Goal: Task Accomplishment & Management: Use online tool/utility

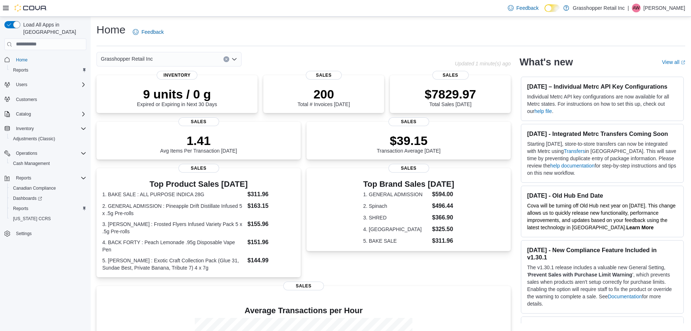
click at [201, 58] on div "Grasshopper Retail Inc" at bounding box center [169, 59] width 145 height 15
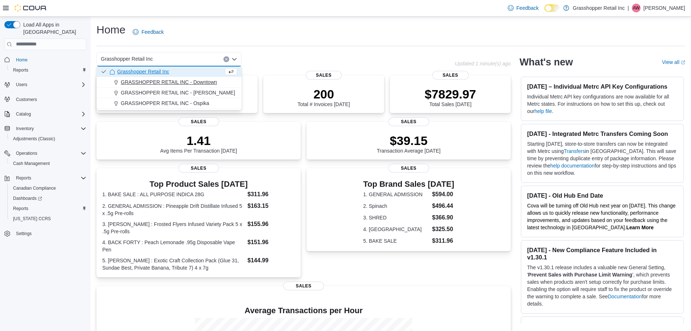
click at [203, 87] on button "GRASSHOPPER RETAIL INC - Downtown" at bounding box center [169, 82] width 145 height 11
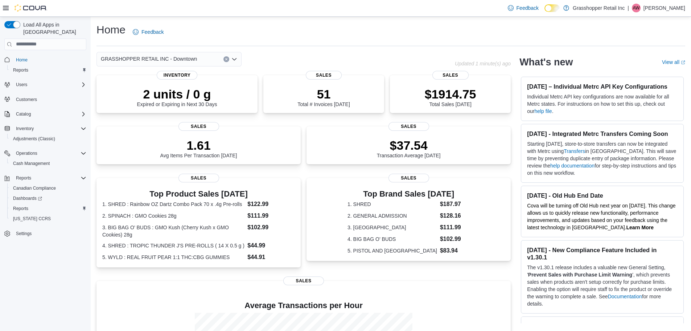
click at [210, 59] on div "GRASSHOPPER RETAIL INC - Downtown" at bounding box center [169, 59] width 145 height 15
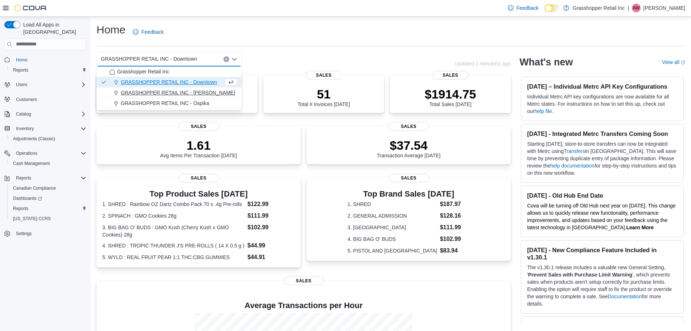
click at [199, 92] on span "GRASSHOPPER RETAIL INC - [PERSON_NAME]" at bounding box center [178, 92] width 114 height 7
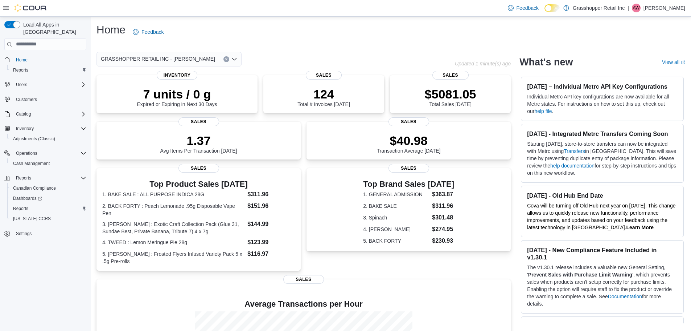
click at [195, 56] on div "GRASSHOPPER RETAIL INC - [PERSON_NAME]" at bounding box center [169, 59] width 145 height 15
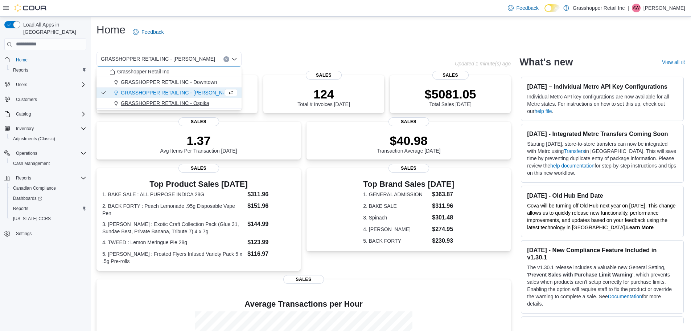
click at [200, 101] on span "GRASSHOPPER RETAIL INC - Ospika" at bounding box center [165, 102] width 89 height 7
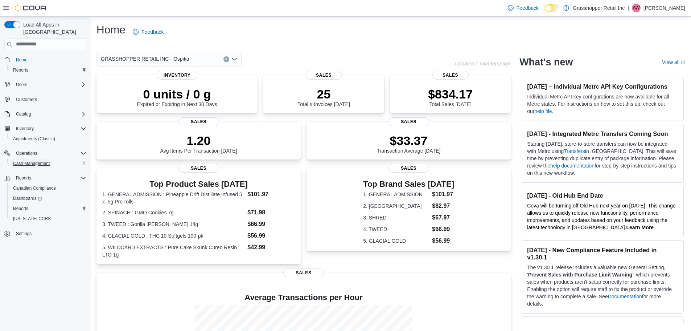
click at [29, 160] on span "Cash Management" at bounding box center [31, 163] width 37 height 6
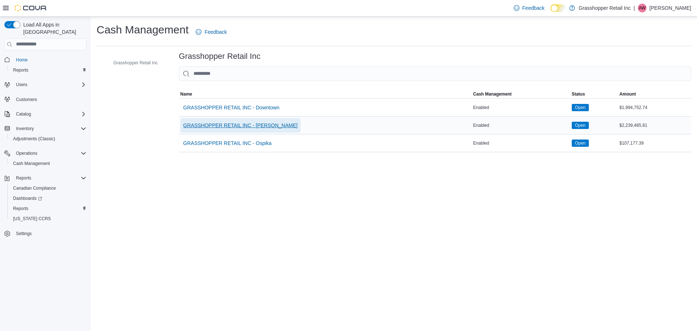
click at [211, 125] on span "GRASSHOPPER RETAIL INC - [PERSON_NAME]" at bounding box center [240, 125] width 114 height 7
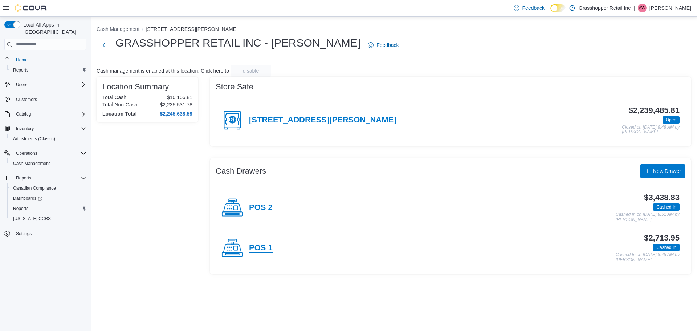
drag, startPoint x: 260, startPoint y: 249, endPoint x: 272, endPoint y: 247, distance: 12.1
click at [261, 249] on h4 "POS 1" at bounding box center [261, 247] width 24 height 9
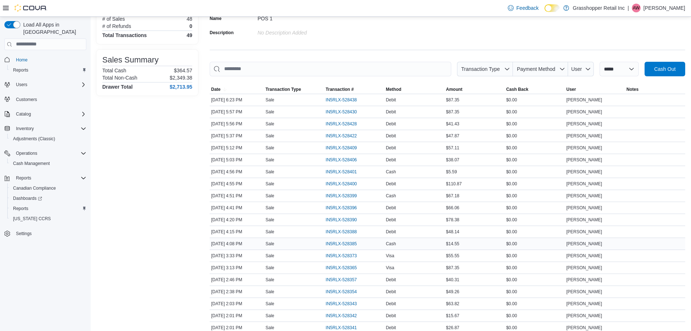
scroll to position [73, 0]
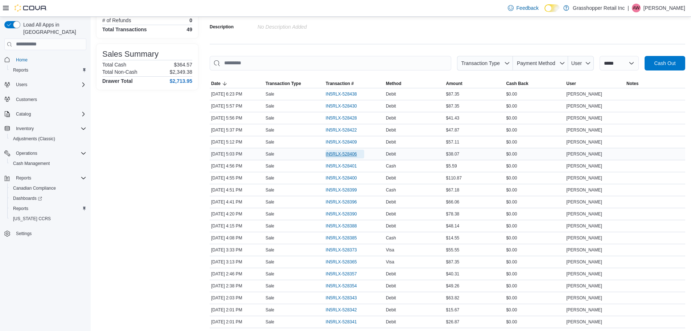
click at [343, 154] on span "IN5RLX-528406" at bounding box center [341, 154] width 31 height 6
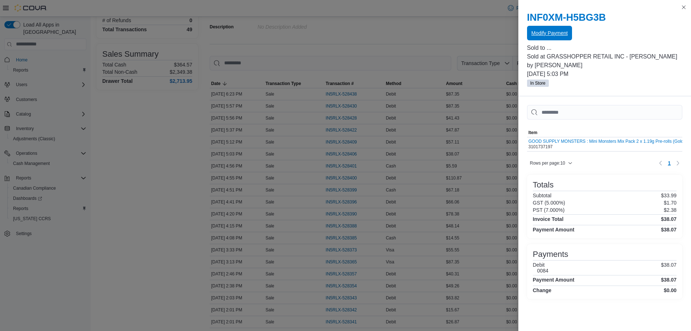
click at [539, 29] on span "Modify Payment" at bounding box center [550, 33] width 36 height 15
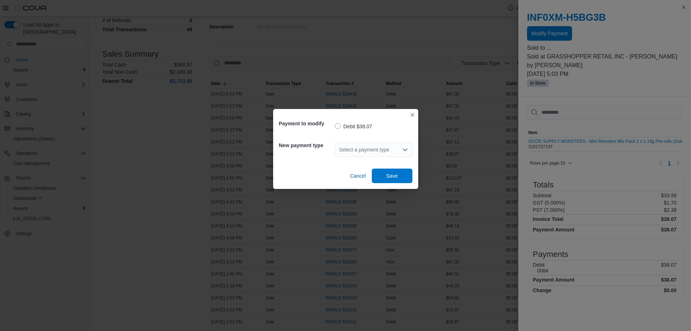
click at [388, 150] on div "Select a payment type" at bounding box center [374, 149] width 78 height 15
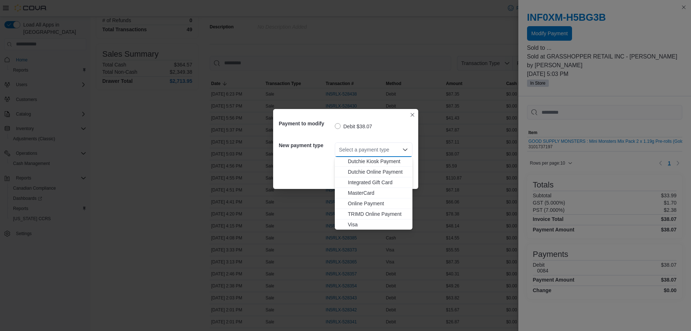
scroll to position [54, 0]
drag, startPoint x: 365, startPoint y: 192, endPoint x: 372, endPoint y: 191, distance: 7.3
click at [365, 191] on span "MasterCard" at bounding box center [378, 192] width 60 height 7
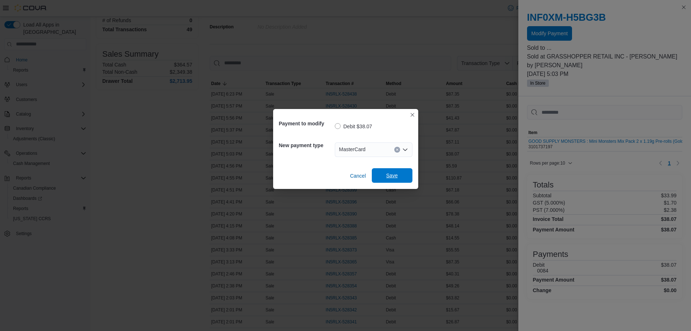
click at [386, 179] on span "Save" at bounding box center [392, 175] width 32 height 15
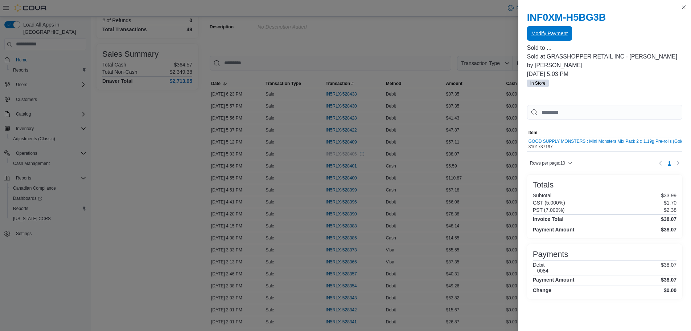
scroll to position [0, 0]
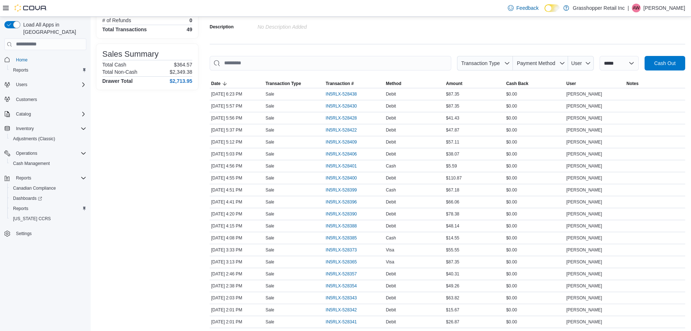
drag, startPoint x: 144, startPoint y: 156, endPoint x: 180, endPoint y: 157, distance: 35.9
click at [342, 142] on span "IN5RLX-528409" at bounding box center [341, 142] width 31 height 6
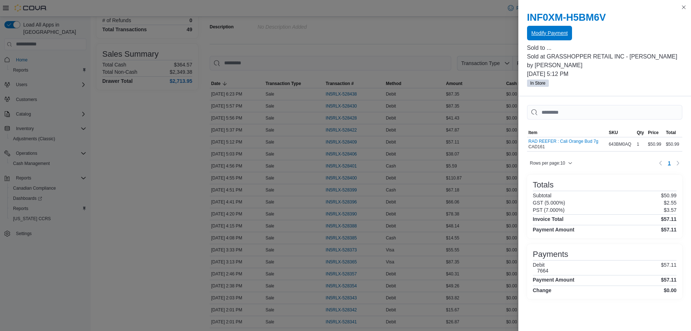
click at [548, 33] on span "Modify Payment" at bounding box center [550, 32] width 36 height 7
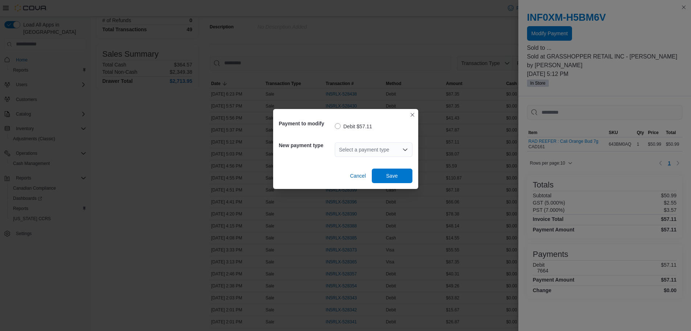
click at [384, 148] on div "Select a payment type" at bounding box center [374, 149] width 78 height 15
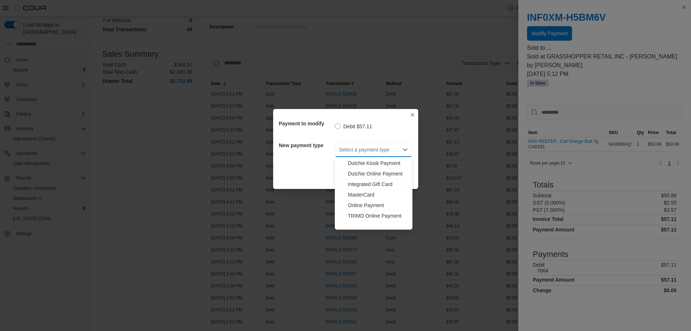
scroll to position [54, 0]
click at [366, 192] on span "MasterCard" at bounding box center [378, 192] width 60 height 7
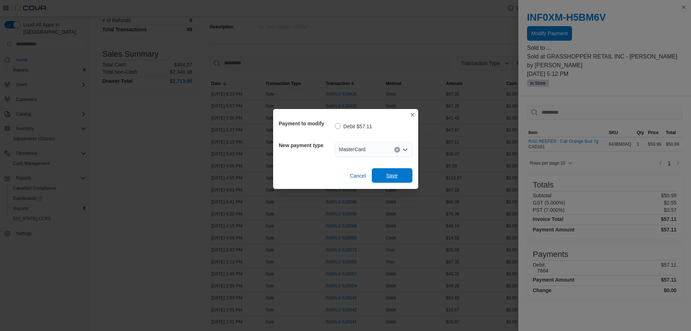
click at [384, 177] on span "Save" at bounding box center [392, 175] width 32 height 15
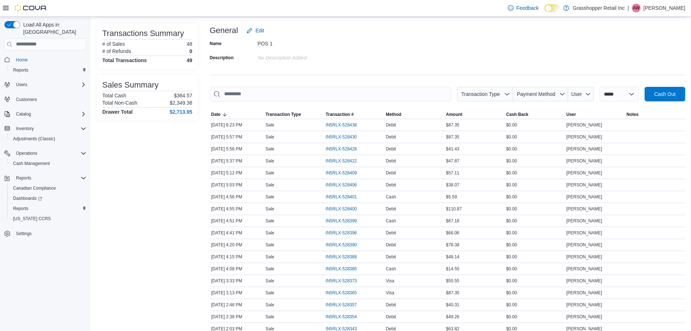
scroll to position [0, 0]
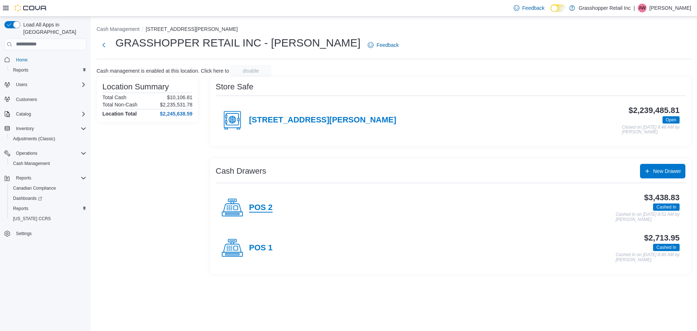
click at [263, 208] on h4 "POS 2" at bounding box center [261, 207] width 24 height 9
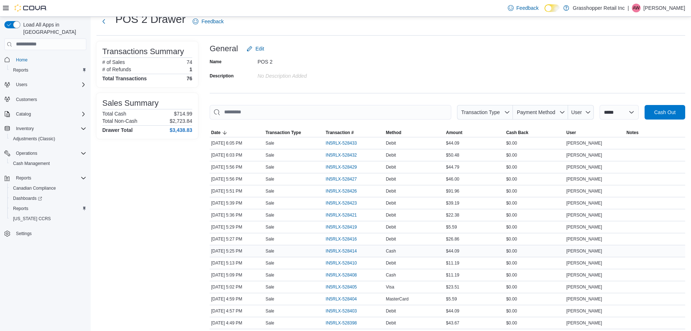
scroll to position [36, 0]
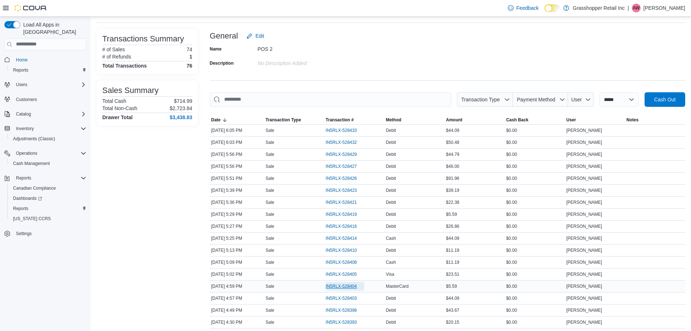
click at [345, 282] on span "IN5RLX-528404" at bounding box center [345, 286] width 38 height 9
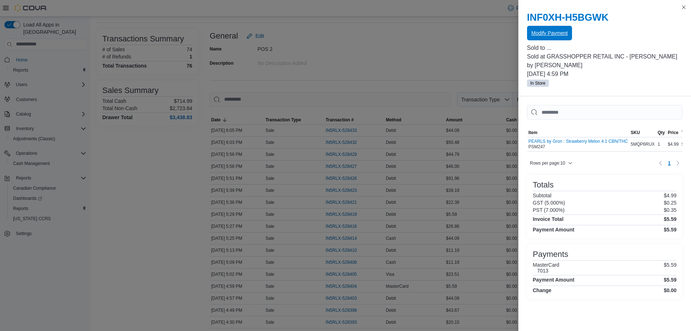
click at [556, 36] on span "Modify Payment" at bounding box center [550, 32] width 36 height 7
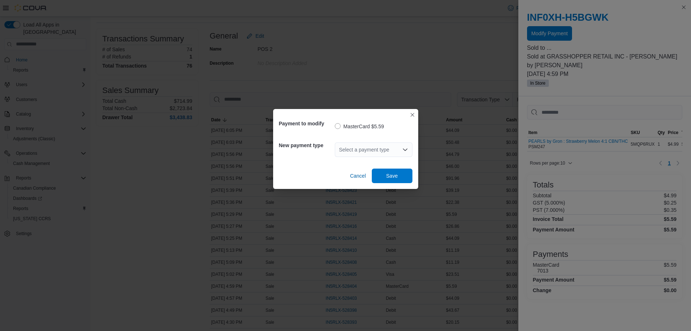
click at [376, 155] on div "Select a payment type" at bounding box center [374, 149] width 78 height 15
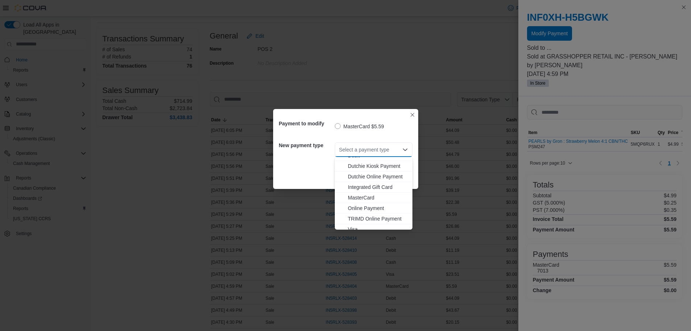
scroll to position [54, 0]
click at [363, 221] on span "Visa" at bounding box center [378, 223] width 60 height 7
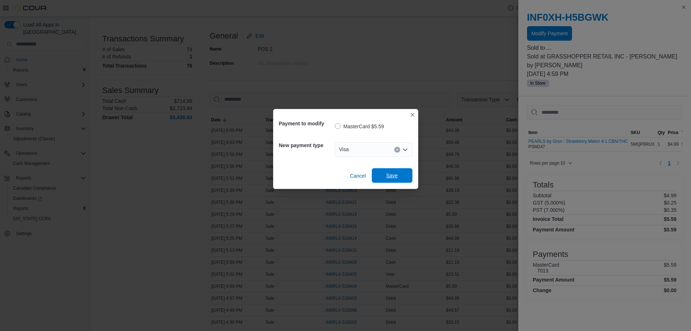
click at [393, 176] on span "Save" at bounding box center [393, 175] width 12 height 7
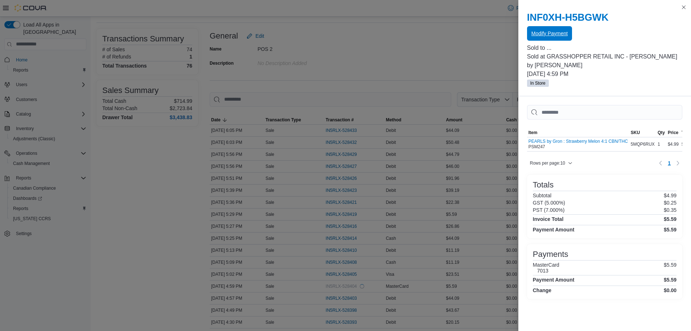
scroll to position [0, 0]
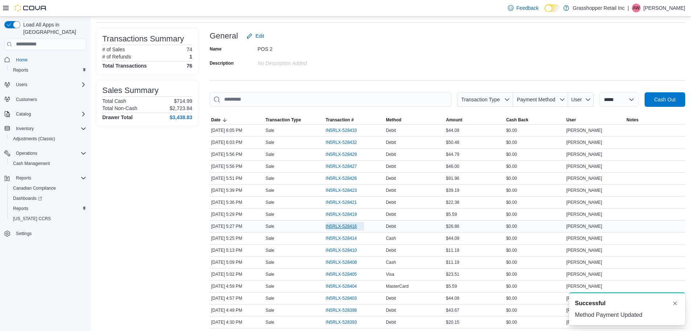
click at [348, 225] on span "IN5RLX-528416" at bounding box center [341, 226] width 31 height 6
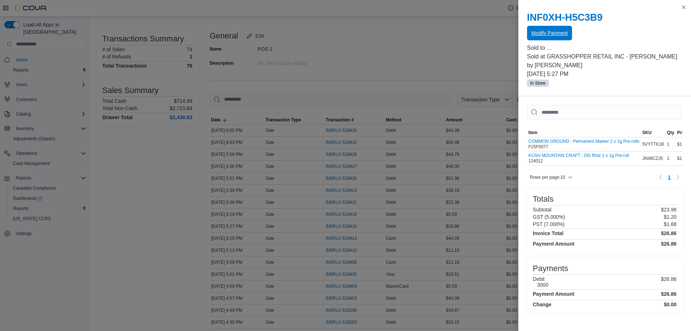
click at [543, 33] on span "Modify Payment" at bounding box center [550, 32] width 36 height 7
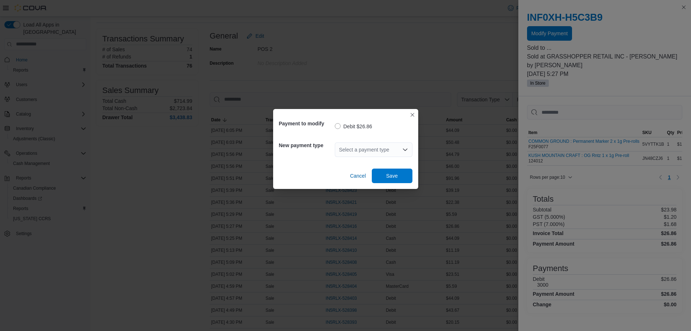
click at [365, 147] on div "Select a payment type" at bounding box center [374, 149] width 78 height 15
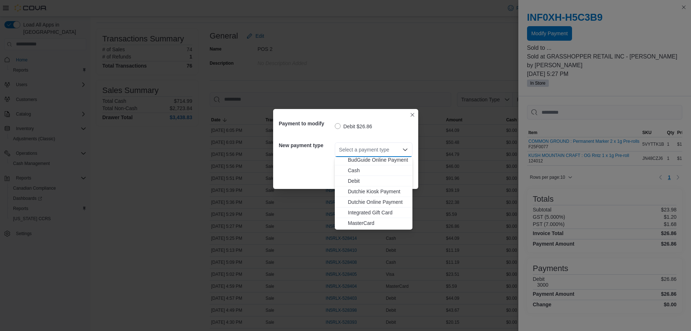
scroll to position [54, 0]
click at [355, 225] on span "Visa" at bounding box center [378, 223] width 60 height 7
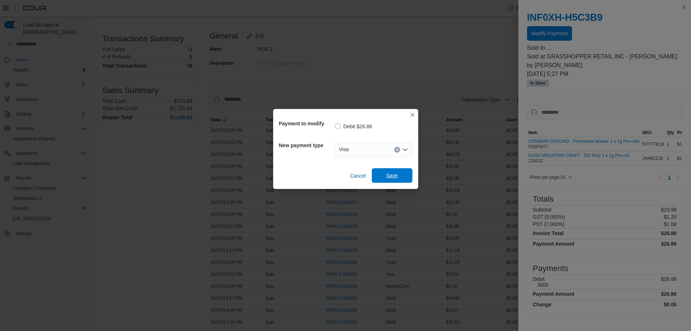
click at [387, 179] on span "Save" at bounding box center [393, 175] width 12 height 7
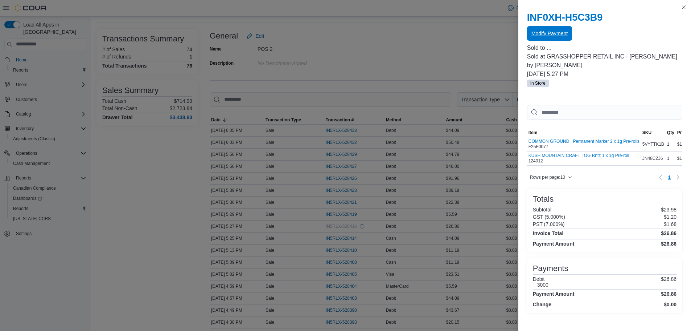
scroll to position [0, 0]
